Goal: Entertainment & Leisure: Consume media (video, audio)

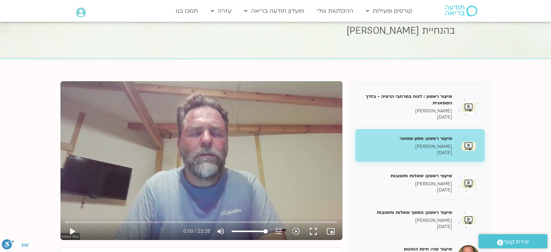
scroll to position [36, 0]
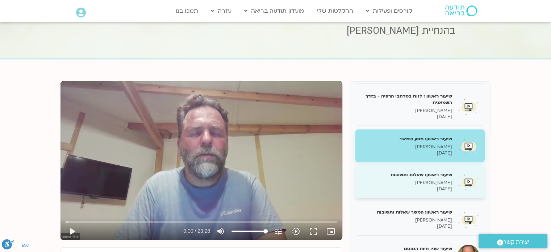
click at [433, 177] on div "שיעור ראשון: שאלות ותשובות [PERSON_NAME] [DATE]" at bounding box center [406, 181] width 91 height 21
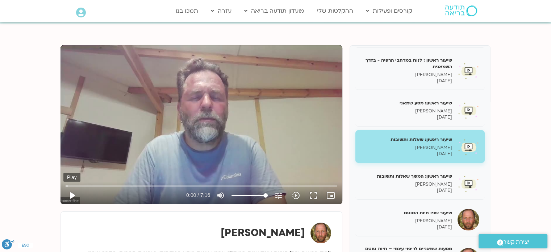
scroll to position [71, 0]
drag, startPoint x: 71, startPoint y: 195, endPoint x: 74, endPoint y: 188, distance: 7.1
click at [71, 193] on button "play_arrow" at bounding box center [71, 194] width 17 height 17
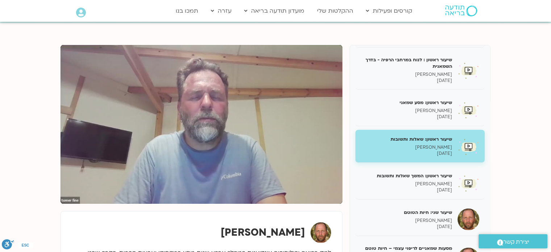
click at [492, 30] on section "שיעור ראשון : פתיחה תומר פיין 30/06/2025 שיעור ראשון : לנוח במרחבי הרפיה - בדרך…" at bounding box center [275, 184] width 551 height 323
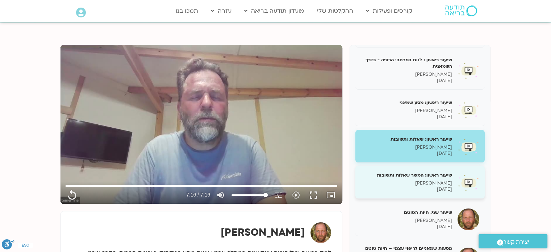
type input "436"
click at [436, 177] on h5 "שיעור ראשון: המשך שאלות ותשובות" at bounding box center [406, 175] width 91 height 7
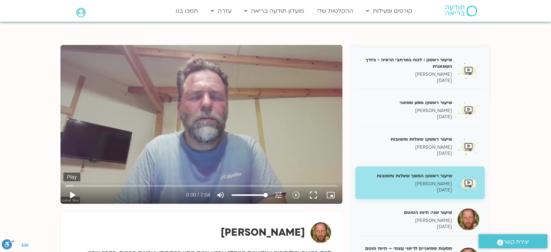
click at [70, 192] on button "play_arrow" at bounding box center [71, 194] width 17 height 17
click at [71, 193] on button "pause" at bounding box center [71, 194] width 17 height 17
type input "420.842179"
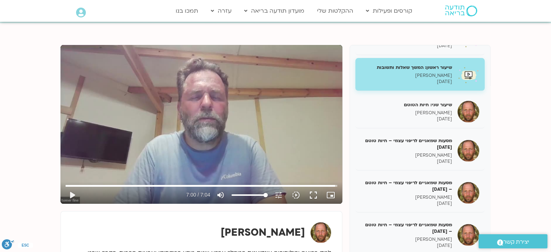
scroll to position [150, 0]
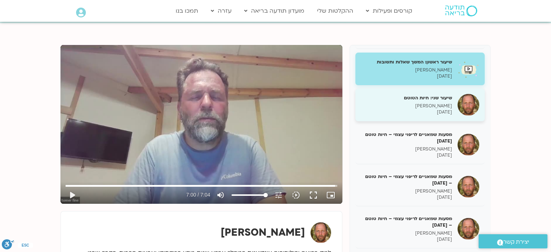
click at [443, 95] on h5 "שיעור שני: חיות הטוטם" at bounding box center [406, 97] width 91 height 7
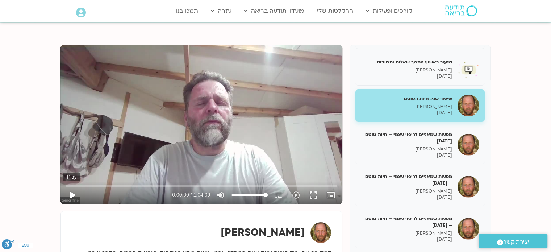
click at [71, 194] on button "play_arrow" at bounding box center [71, 194] width 17 height 17
click at [72, 195] on button "pause" at bounding box center [71, 194] width 17 height 17
type input "298.421371"
